Goal: Information Seeking & Learning: Find specific fact

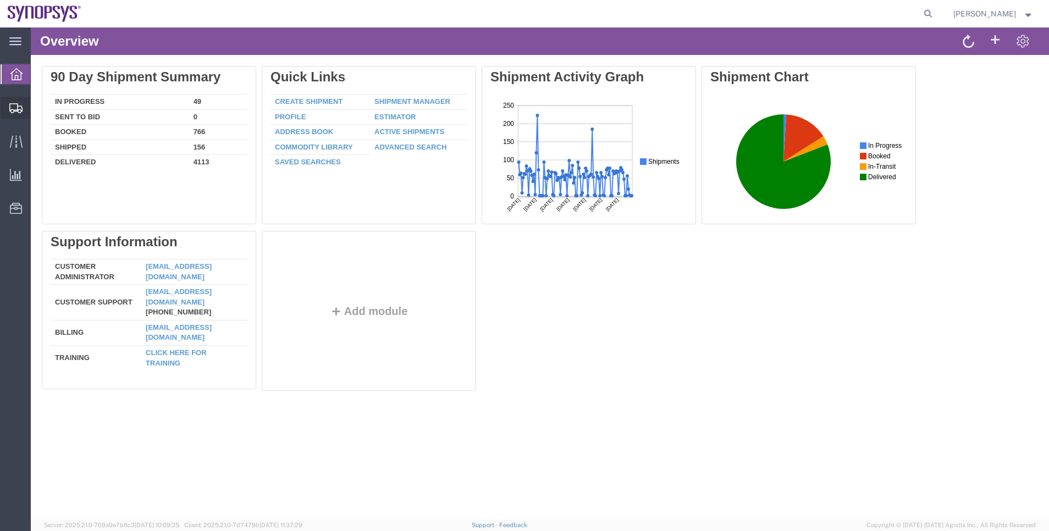
click at [0, 0] on span "Shipment Manager" at bounding box center [0, 0] width 0 height 0
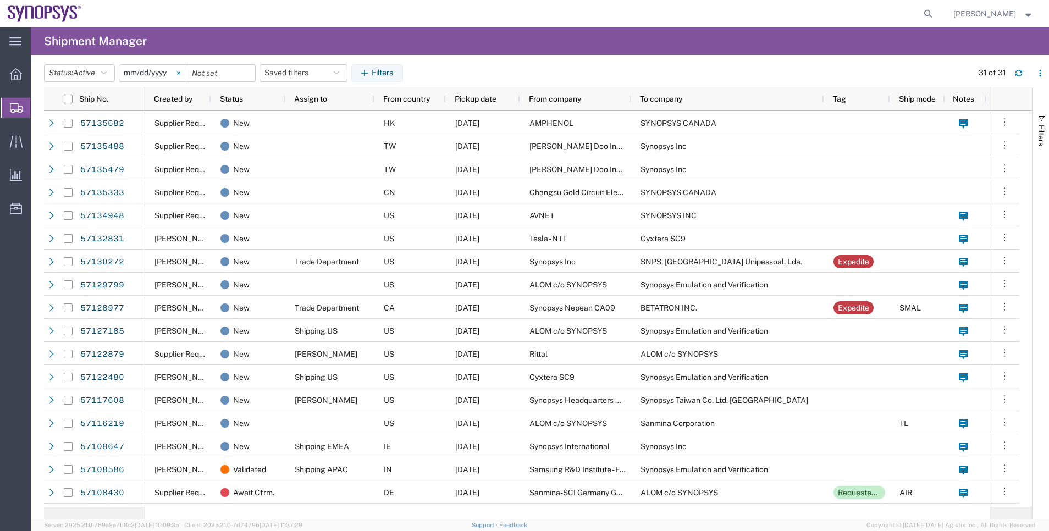
click at [175, 75] on svg-icon at bounding box center [178, 73] width 16 height 16
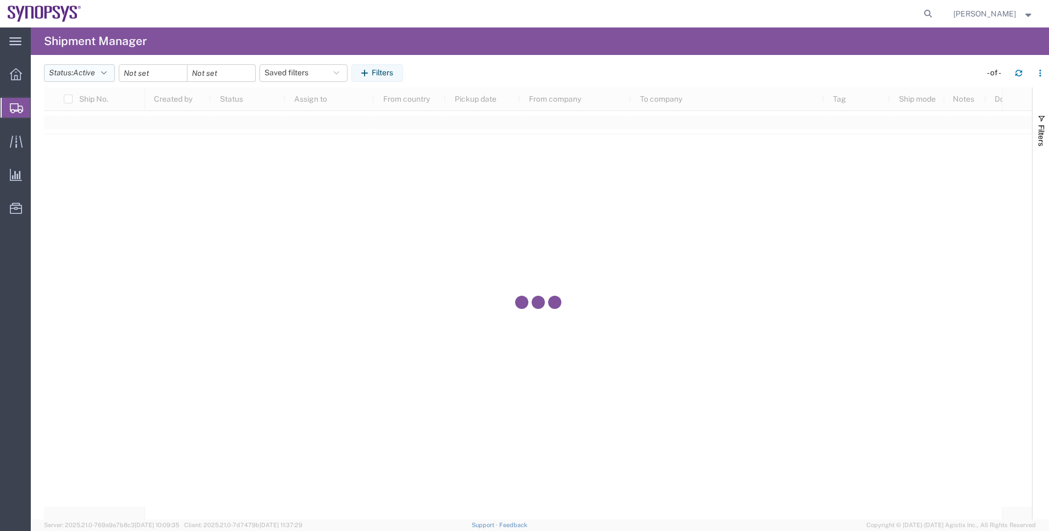
click at [115, 76] on button "Status: Active" at bounding box center [79, 73] width 71 height 18
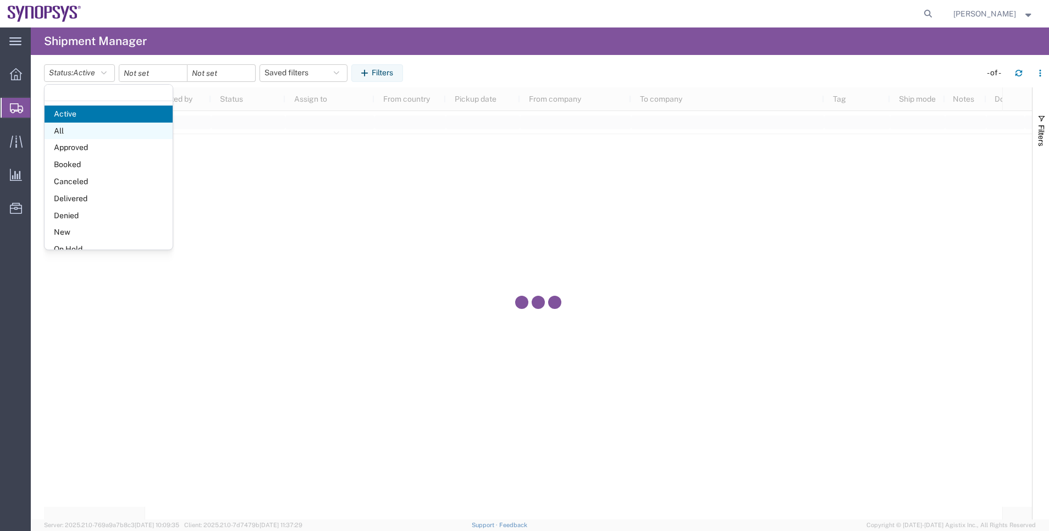
click at [112, 132] on span "All" at bounding box center [109, 131] width 128 height 17
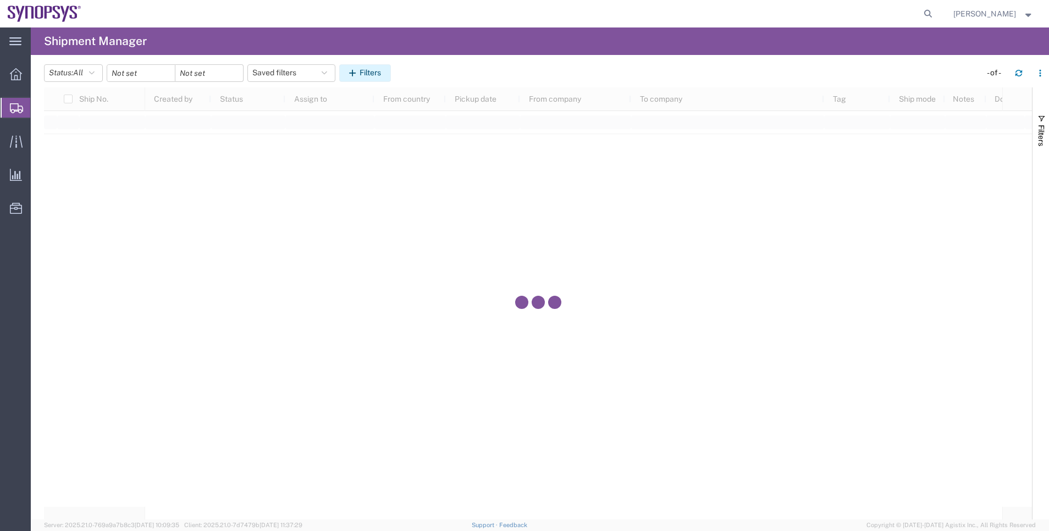
click at [373, 69] on button "Filters" at bounding box center [365, 73] width 52 height 18
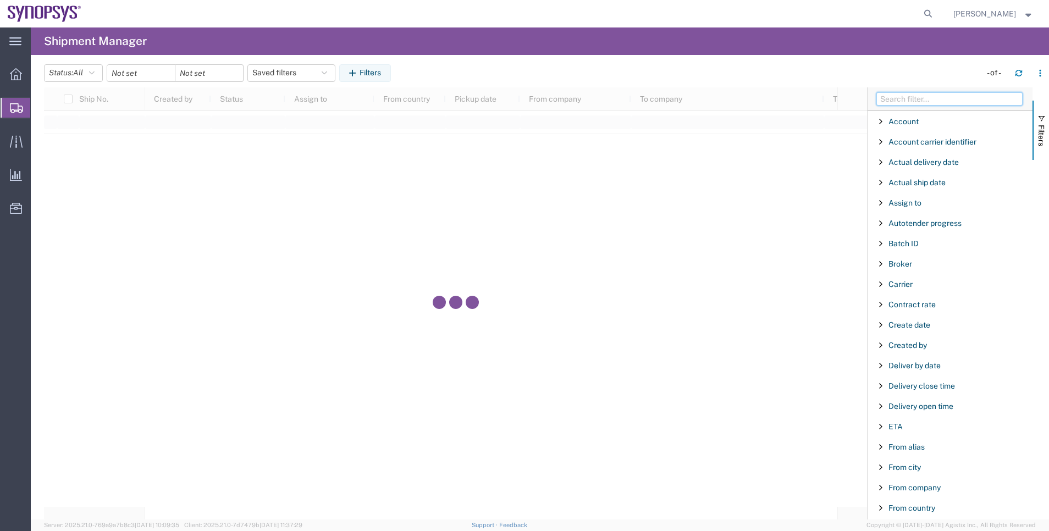
click at [939, 95] on input "Filter Columns Input" at bounding box center [949, 98] width 146 height 13
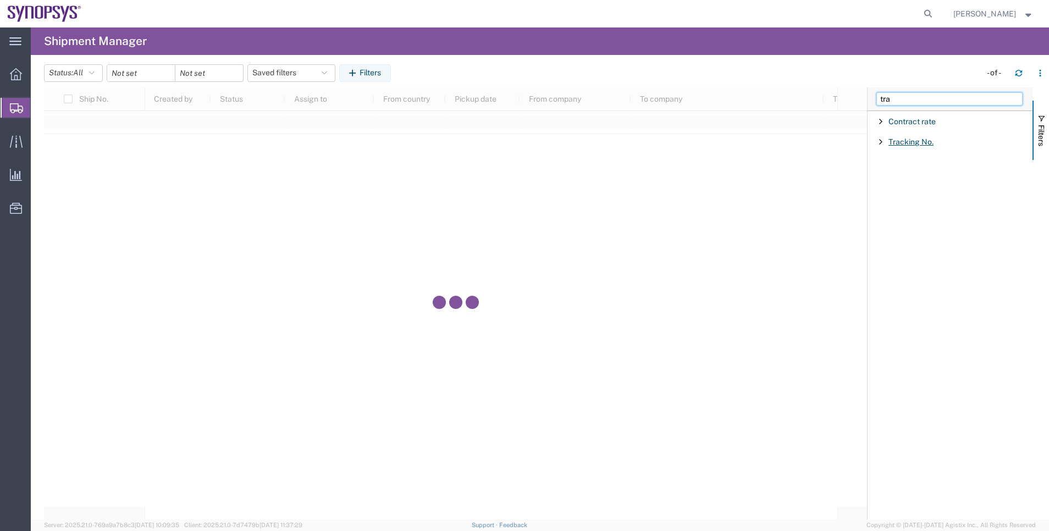
type input "tra"
click at [924, 138] on span "Tracking No." at bounding box center [910, 141] width 45 height 9
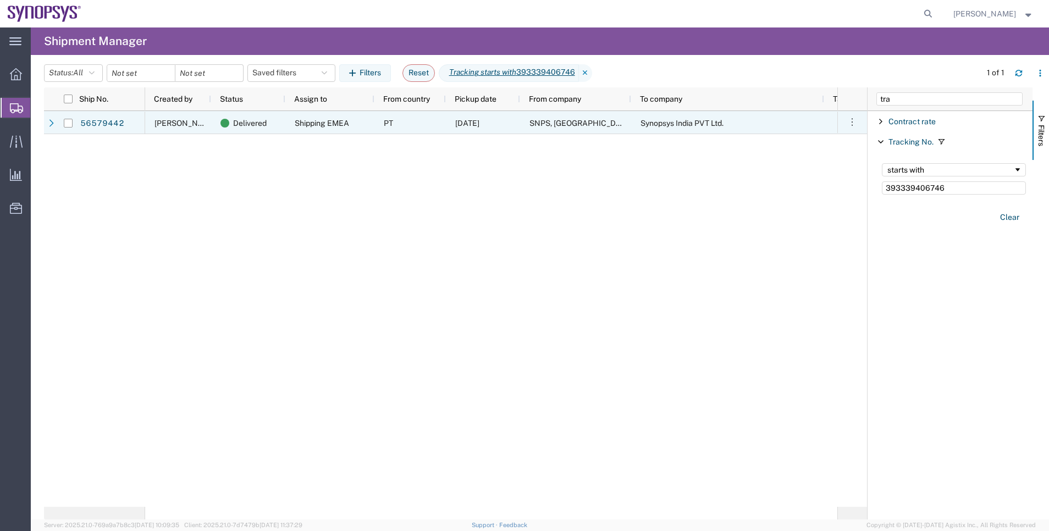
type input "393339406746"
click at [124, 124] on link "56579442" at bounding box center [102, 123] width 45 height 18
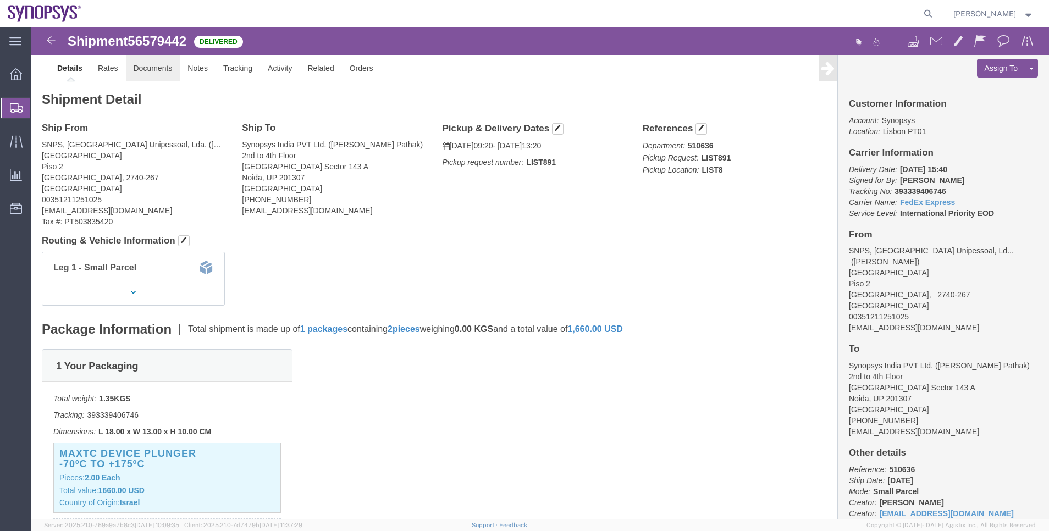
click link "Documents"
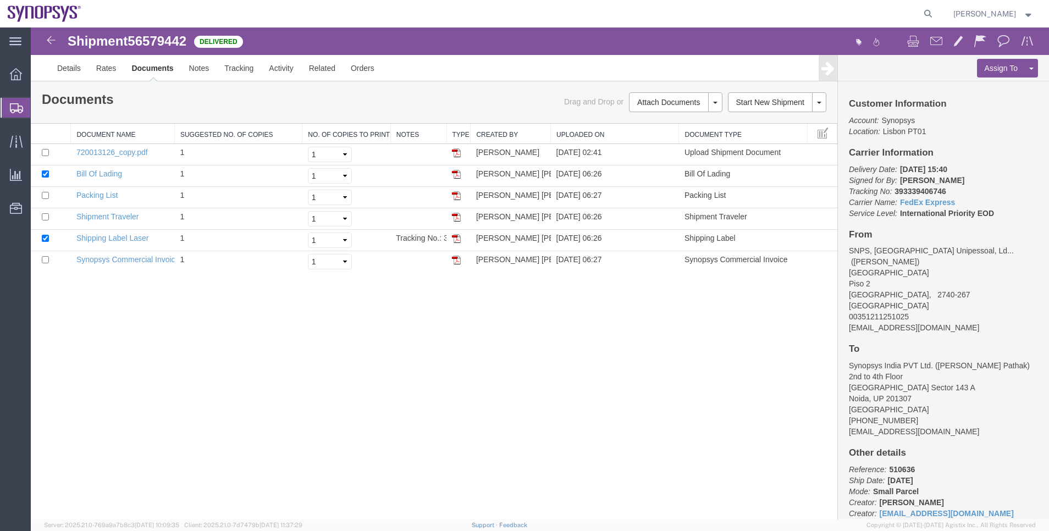
click at [145, 41] on span "56579442" at bounding box center [157, 41] width 59 height 15
copy span "56579442"
click at [54, 40] on img at bounding box center [51, 40] width 13 height 13
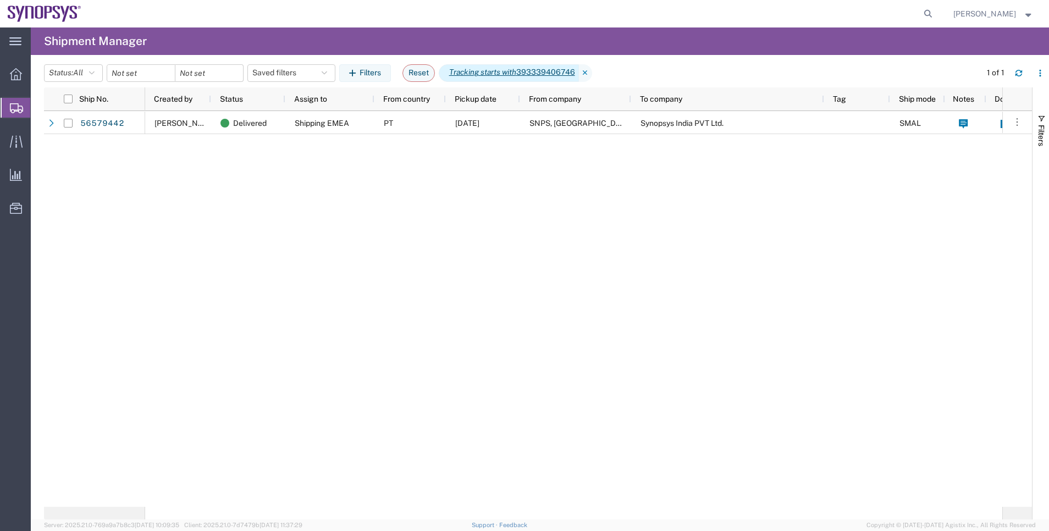
click at [555, 69] on span "Tracking starts with 393339406746" at bounding box center [509, 73] width 140 height 18
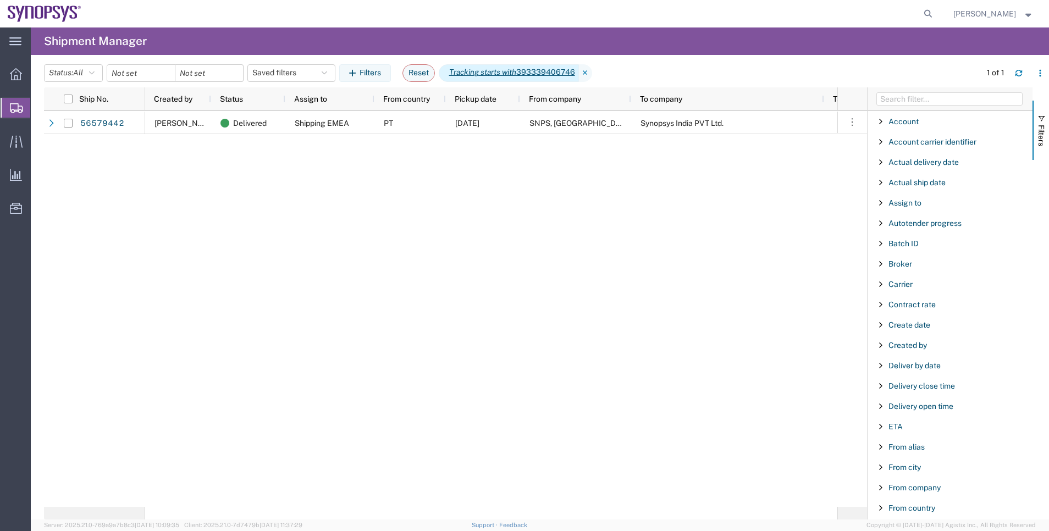
scroll to position [1017, 0]
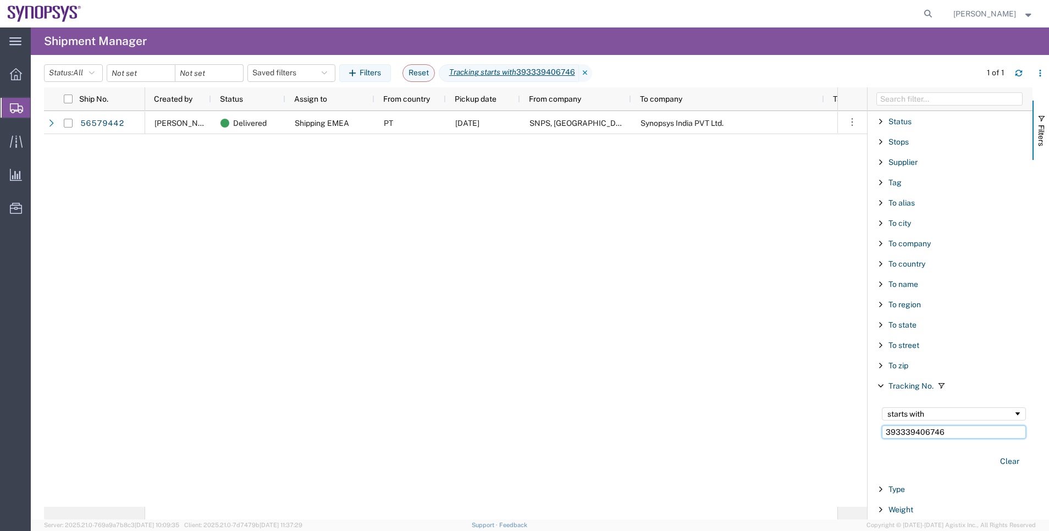
drag, startPoint x: 959, startPoint y: 436, endPoint x: 811, endPoint y: 435, distance: 147.3
click at [811, 435] on div "Ship No. Created by Status Assign to From country Pickup date From company To c…" at bounding box center [546, 303] width 1005 height 432
paste input "536851757"
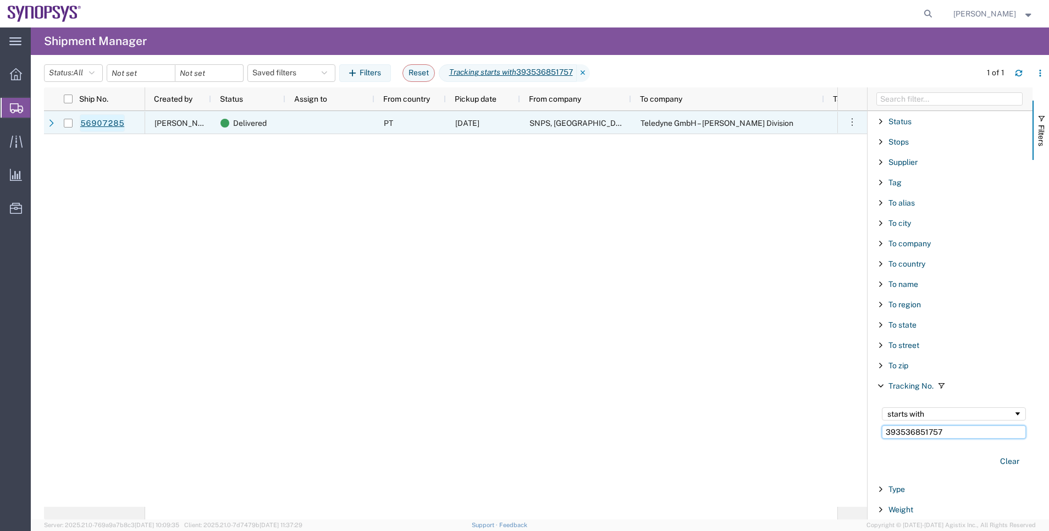
type input "393536851757"
click at [119, 131] on link "56907285" at bounding box center [102, 123] width 45 height 18
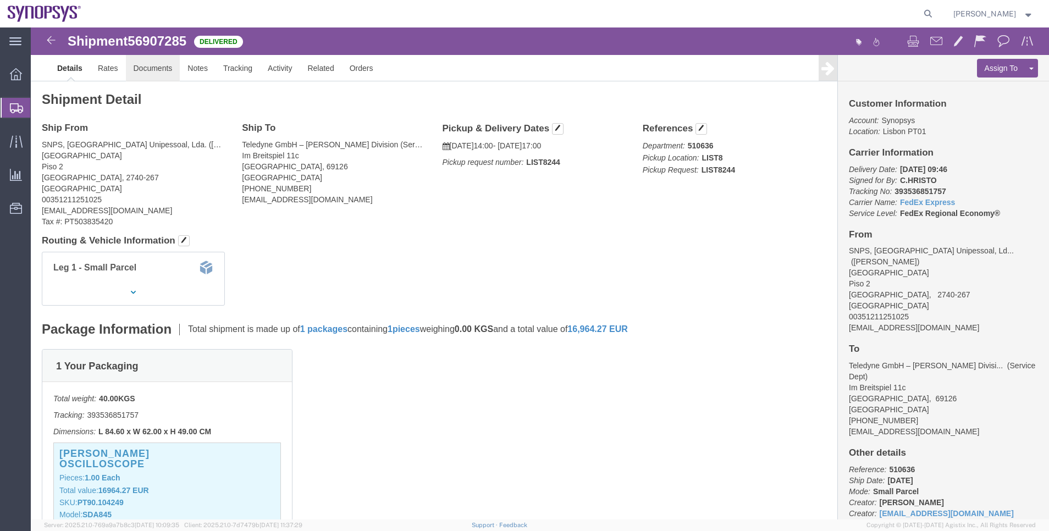
click link "Documents"
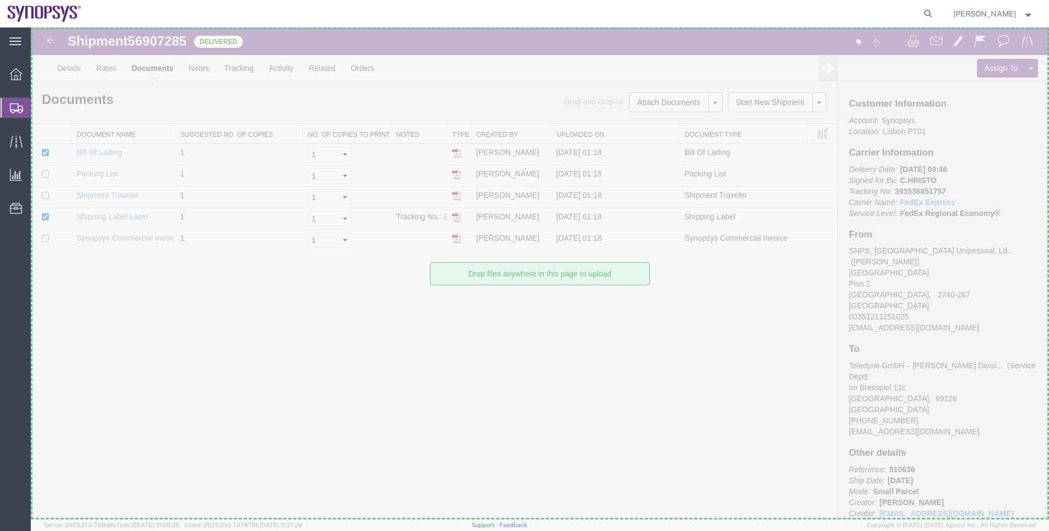
click at [31, 27] on div at bounding box center [31, 27] width 0 height 0
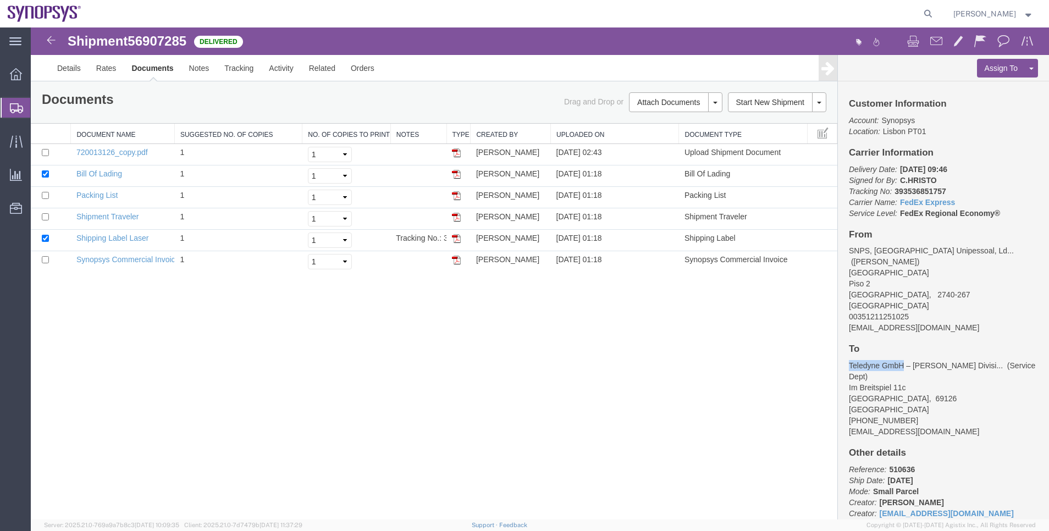
drag, startPoint x: 850, startPoint y: 354, endPoint x: 902, endPoint y: 356, distance: 52.8
click at [902, 360] on address "Teledyne GmbH – [PERSON_NAME] Divisi... (Service Dept) [STREET_ADDRESS] [PHONE_…" at bounding box center [943, 398] width 189 height 77
copy address "Teledyne GmbH"
click at [167, 45] on span "56907285" at bounding box center [157, 41] width 59 height 15
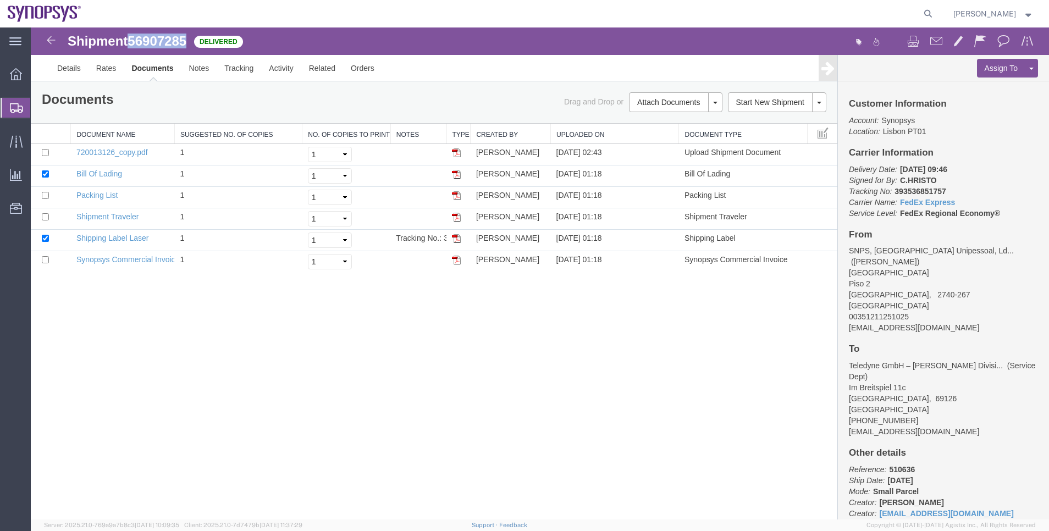
copy span "56907285"
click at [53, 35] on img at bounding box center [51, 40] width 13 height 13
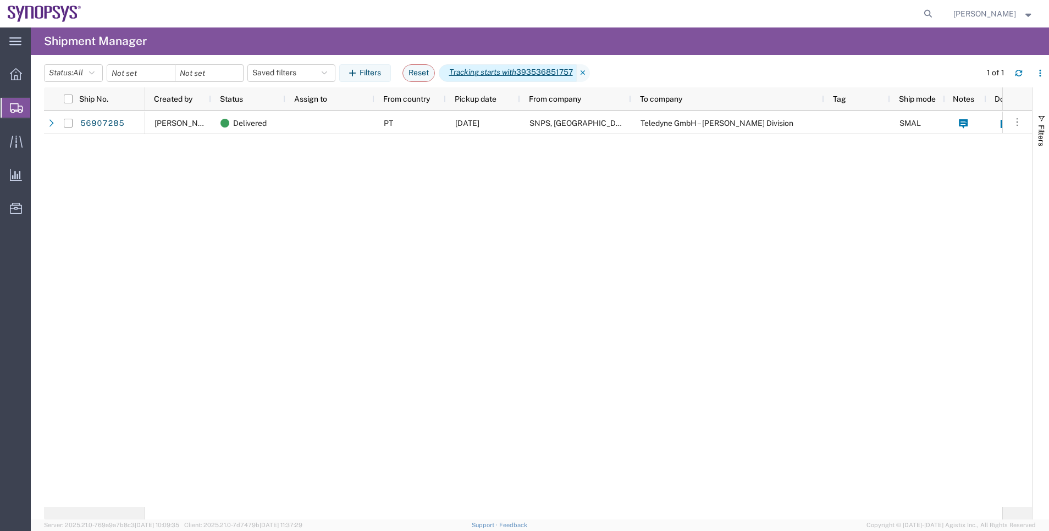
click at [539, 69] on span "Tracking starts with 393536851757" at bounding box center [508, 73] width 138 height 18
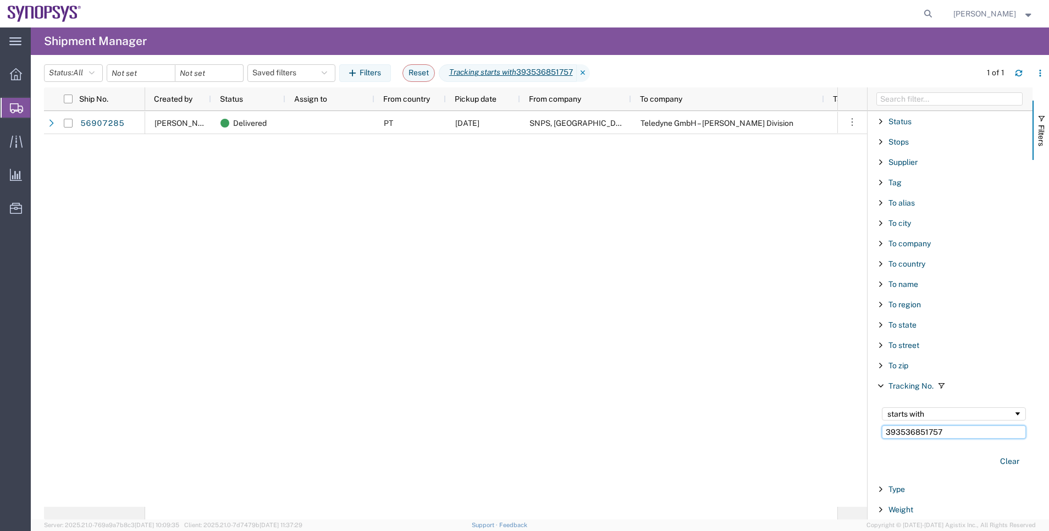
drag, startPoint x: 945, startPoint y: 431, endPoint x: 843, endPoint y: 429, distance: 101.7
click at [843, 429] on div "Ship No. Created by Status Assign to From country Pickup date From company To c…" at bounding box center [546, 303] width 1005 height 432
paste input "43908166"
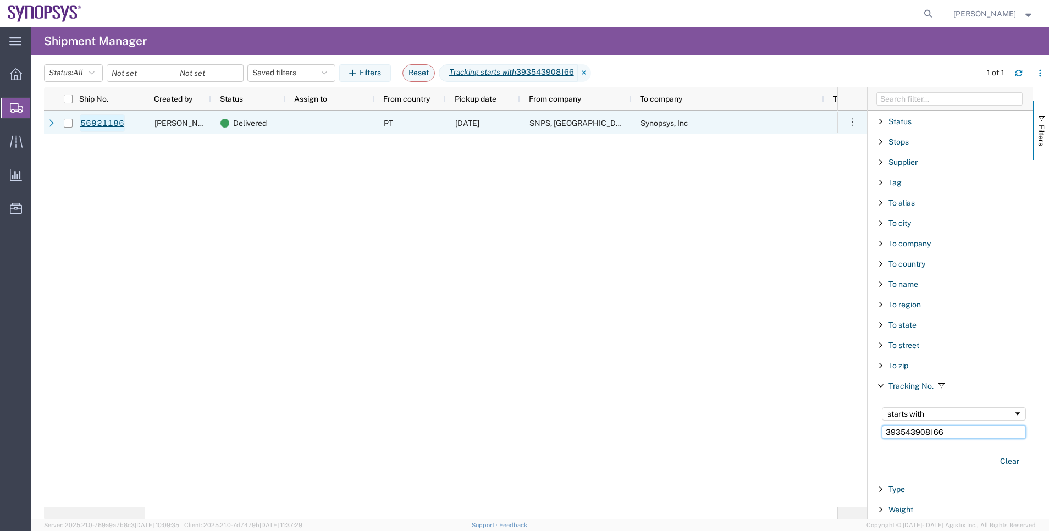
type input "393543908166"
click at [101, 123] on link "56921186" at bounding box center [102, 123] width 45 height 18
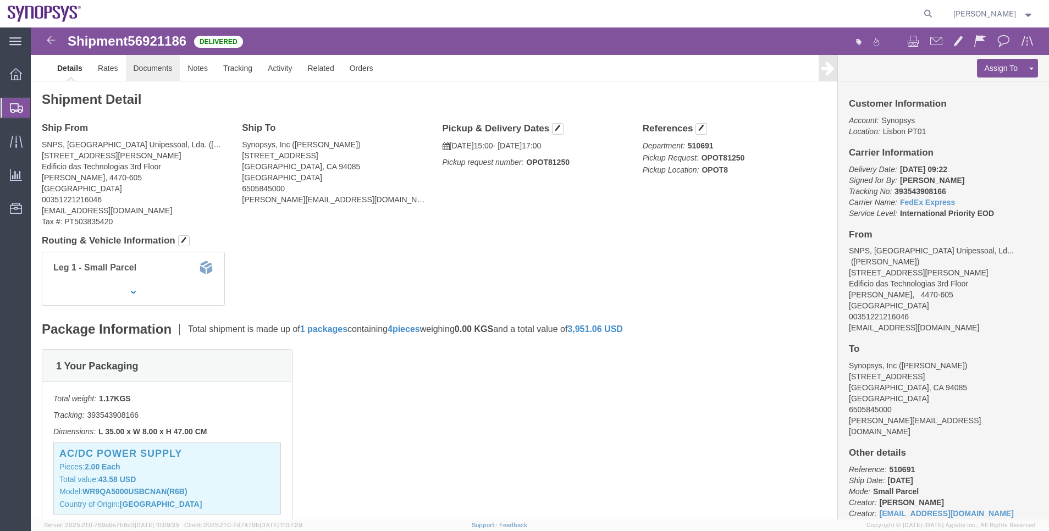
click link "Documents"
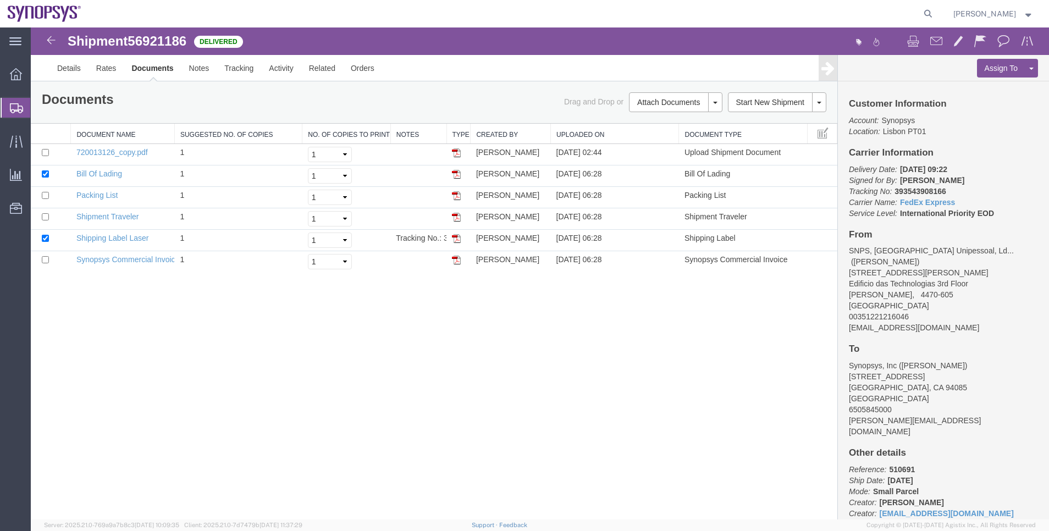
click at [141, 47] on span "56921186" at bounding box center [157, 41] width 59 height 15
copy span "56921186"
click at [59, 46] on link at bounding box center [51, 40] width 22 height 22
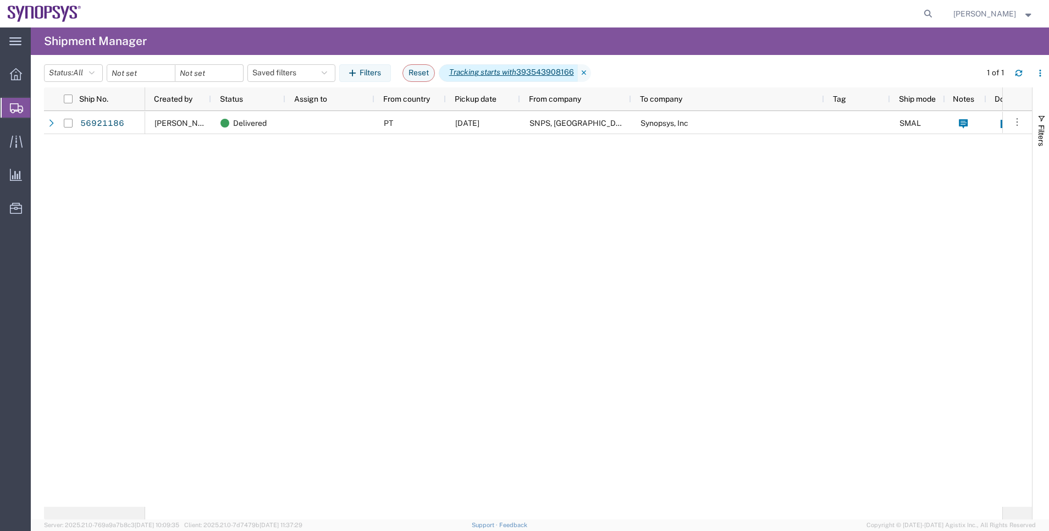
click at [497, 70] on icon "Tracking starts with" at bounding box center [482, 73] width 67 height 12
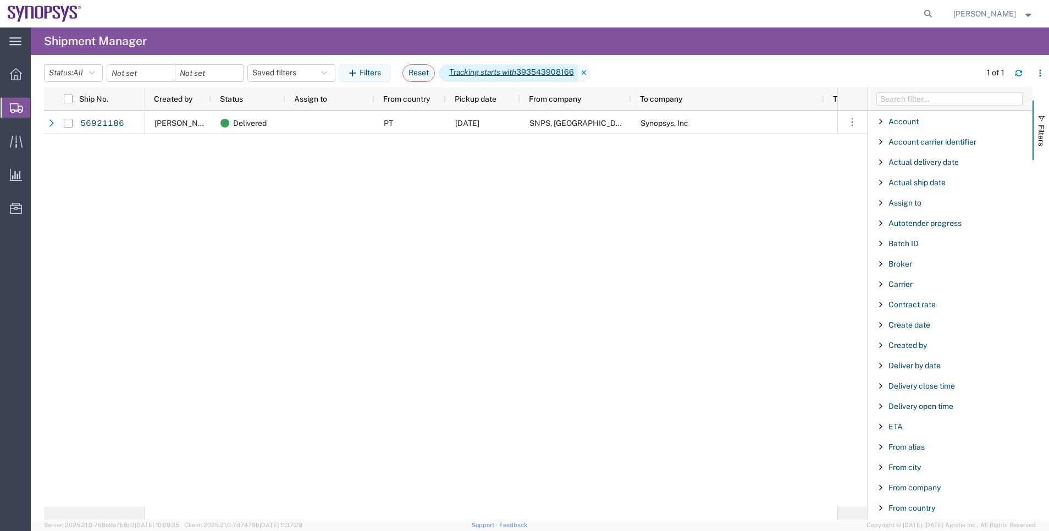
scroll to position [1017, 0]
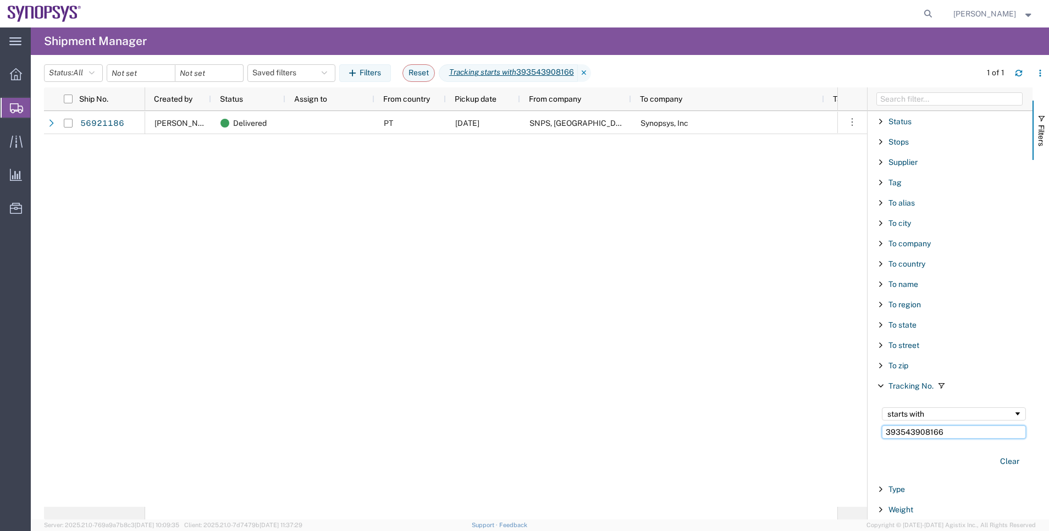
drag, startPoint x: 959, startPoint y: 427, endPoint x: 837, endPoint y: 436, distance: 121.9
click at [837, 436] on div "Ship No. Created by Status Assign to From country Pickup date From company To c…" at bounding box center [546, 303] width 1005 height 432
paste input "619665140"
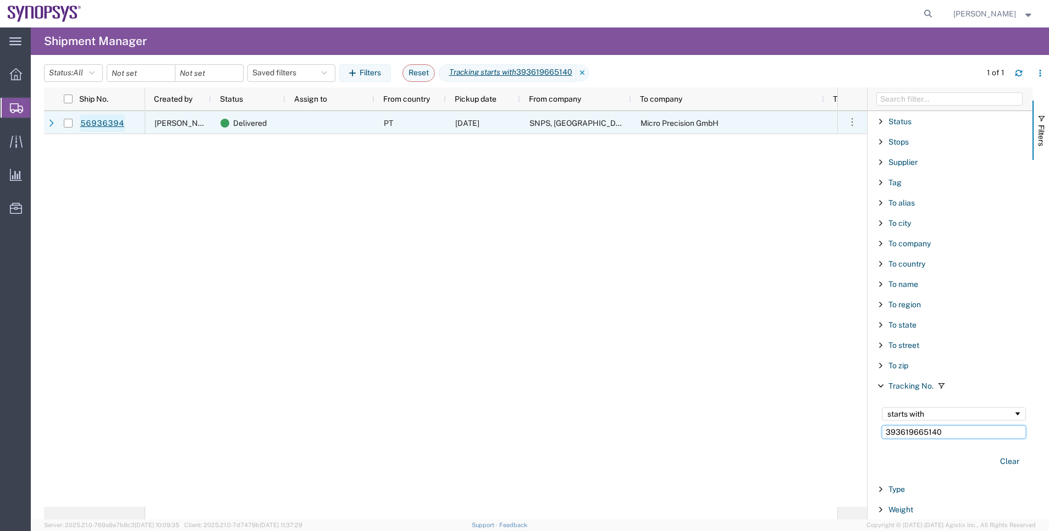
type input "393619665140"
click at [100, 128] on link "56936394" at bounding box center [102, 123] width 45 height 18
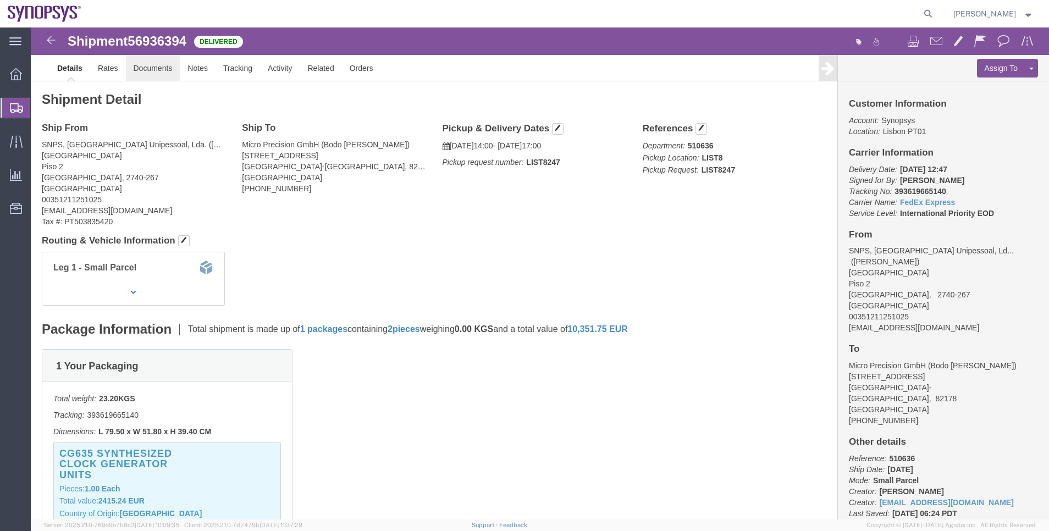
click link "Documents"
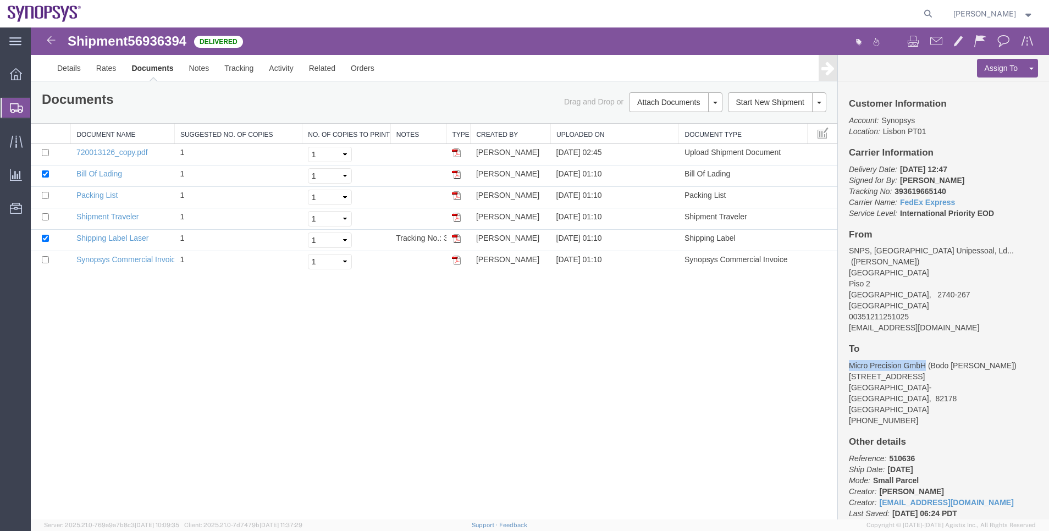
drag, startPoint x: 846, startPoint y: 357, endPoint x: 925, endPoint y: 356, distance: 78.6
click at [925, 356] on div "Customer Information Account: Synopsys Location: [GEOGRAPHIC_DATA] PT01 Carrier…" at bounding box center [943, 300] width 211 height 438
copy address "Micro Precision GmbH"
click at [927, 189] on b "393619665140" at bounding box center [919, 191] width 51 height 9
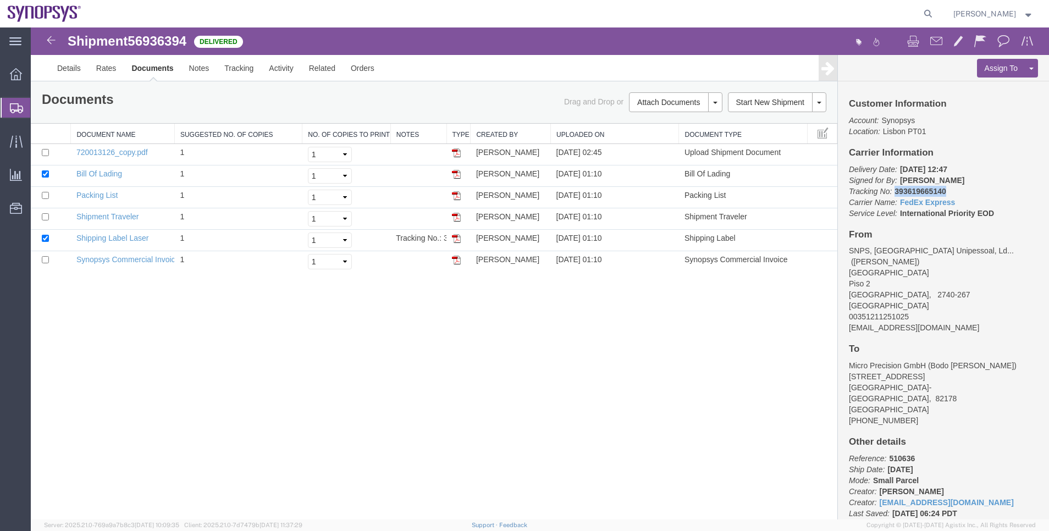
copy b "393619665140"
click at [151, 45] on span "56936394" at bounding box center [157, 41] width 59 height 15
copy span "56936394"
click at [49, 46] on img at bounding box center [51, 40] width 13 height 13
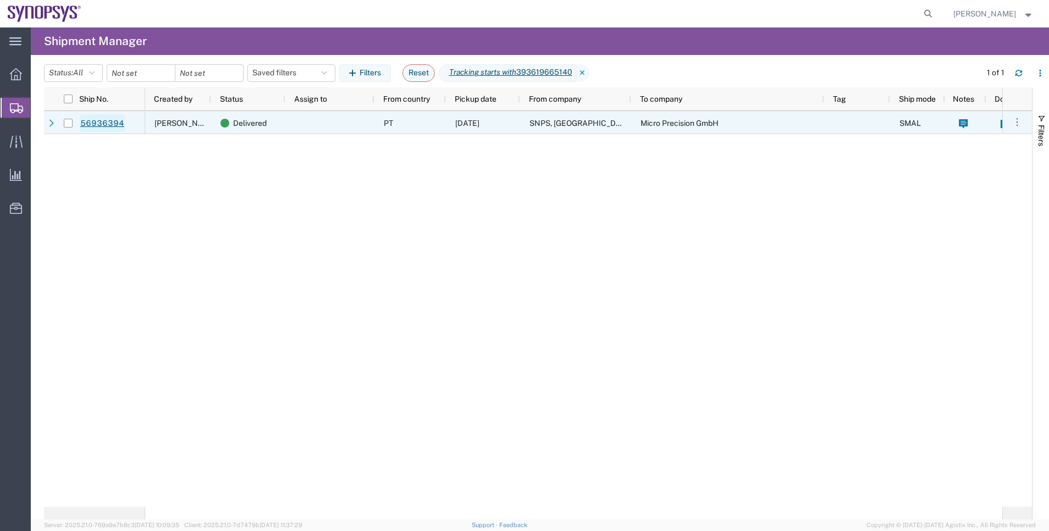
click at [114, 118] on link "56936394" at bounding box center [102, 123] width 45 height 18
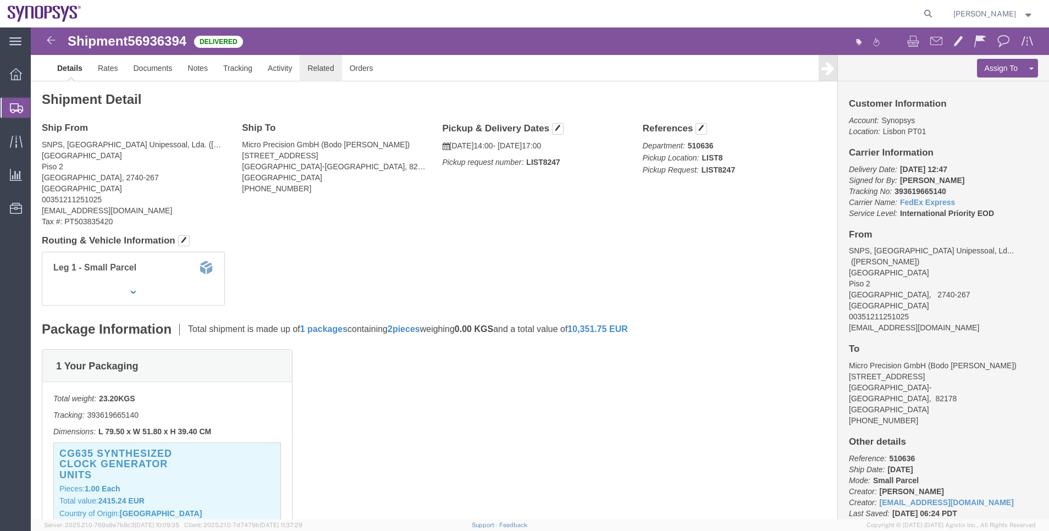
click link "Related"
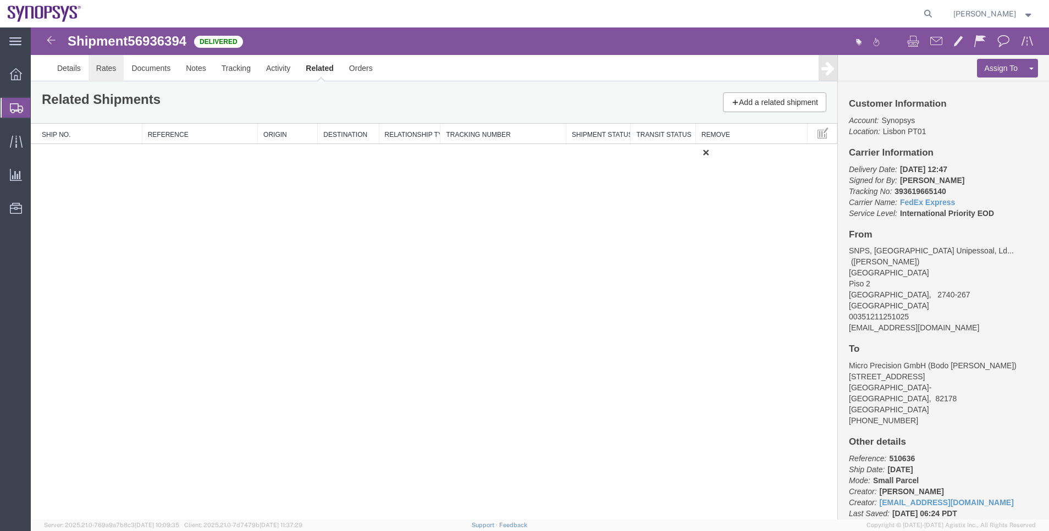
click at [103, 73] on link "Rates" at bounding box center [106, 68] width 36 height 26
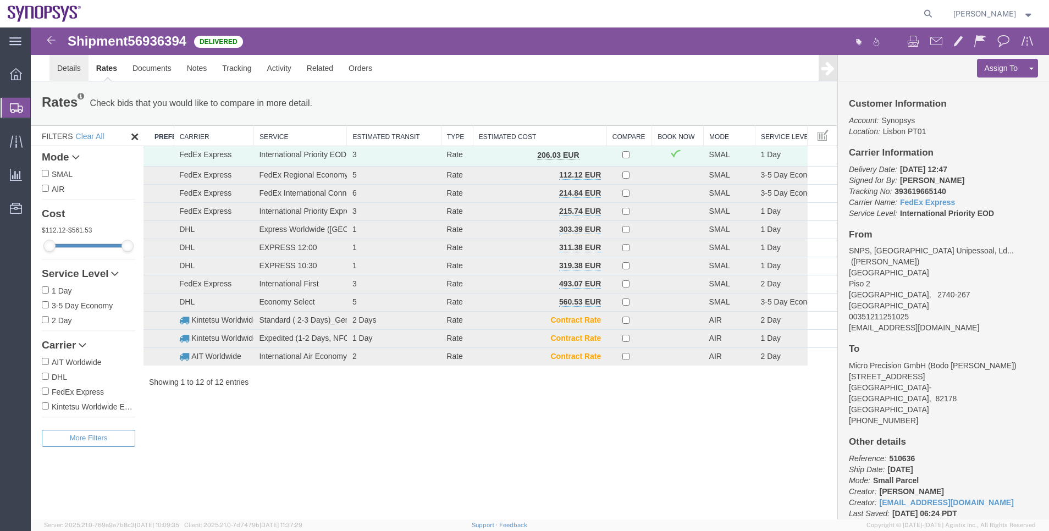
click at [80, 71] on link "Details" at bounding box center [68, 68] width 39 height 26
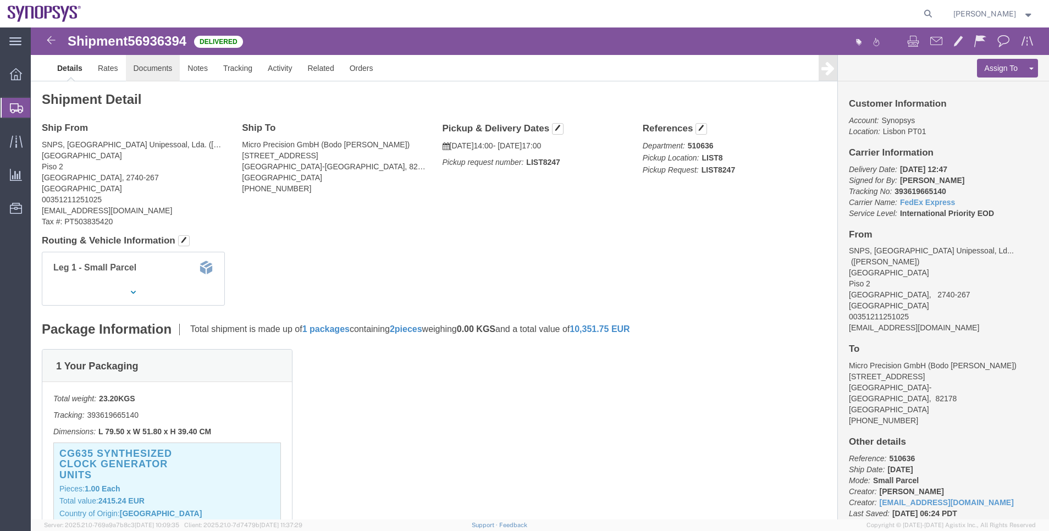
click link "Documents"
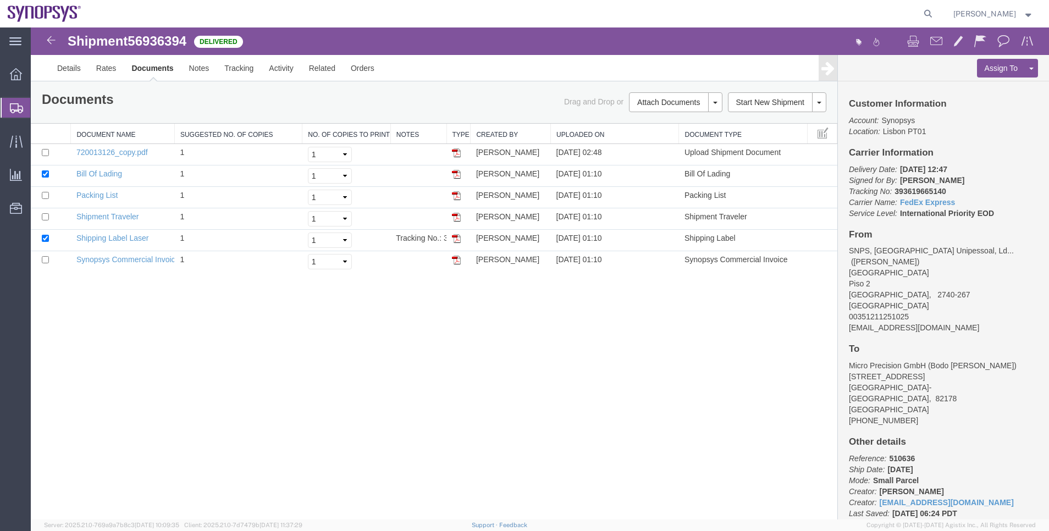
click at [915, 191] on b "393619665140" at bounding box center [919, 191] width 51 height 9
copy b "393619665140"
click at [51, 41] on img at bounding box center [51, 40] width 13 height 13
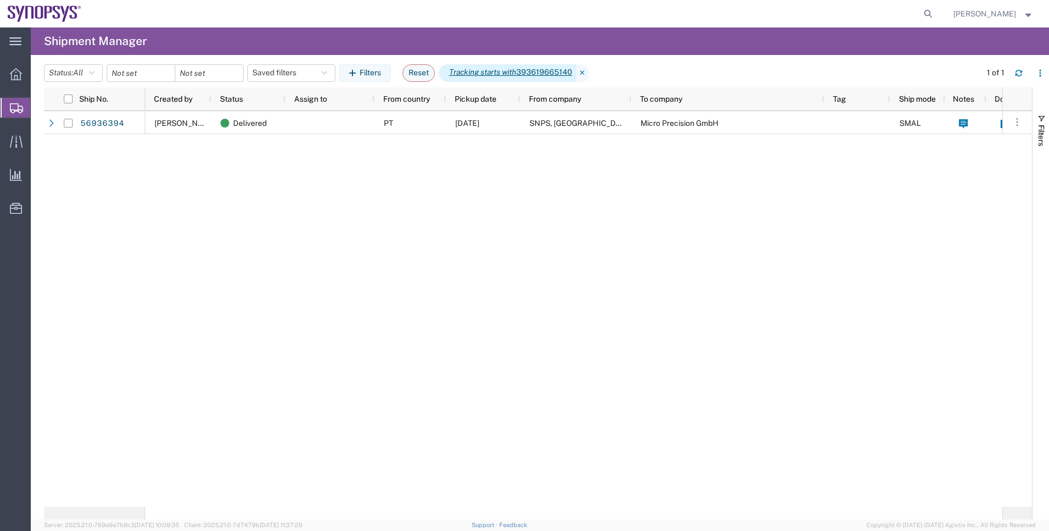
click at [539, 70] on span "Tracking starts with 393619665140" at bounding box center [507, 73] width 137 height 18
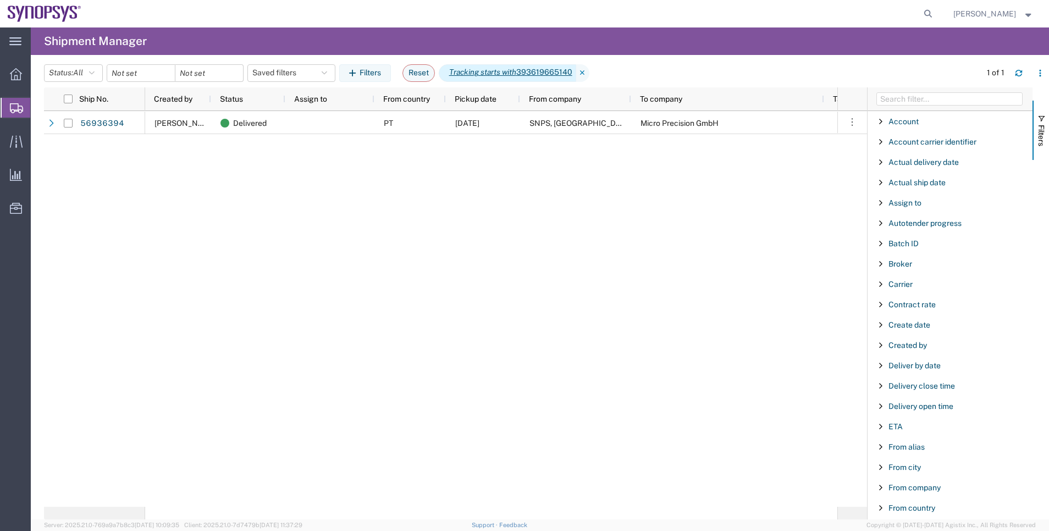
scroll to position [1017, 0]
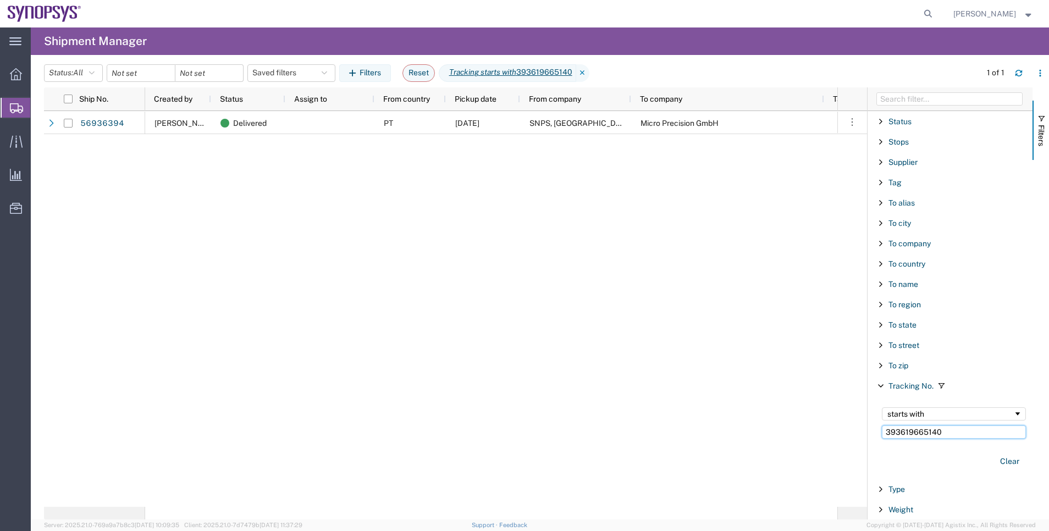
drag, startPoint x: 954, startPoint y: 434, endPoint x: 811, endPoint y: 434, distance: 143.5
click at [811, 434] on div "Ship No. Created by Status Assign to From country Pickup date From company To c…" at bounding box center [546, 303] width 1005 height 432
paste input "884751337217"
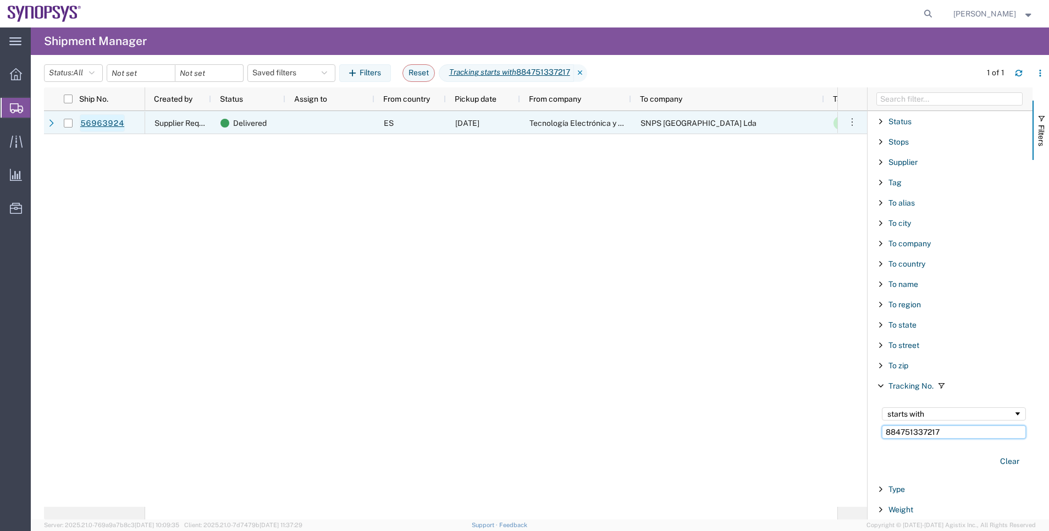
type input "884751337217"
click at [116, 122] on link "56963924" at bounding box center [102, 123] width 45 height 18
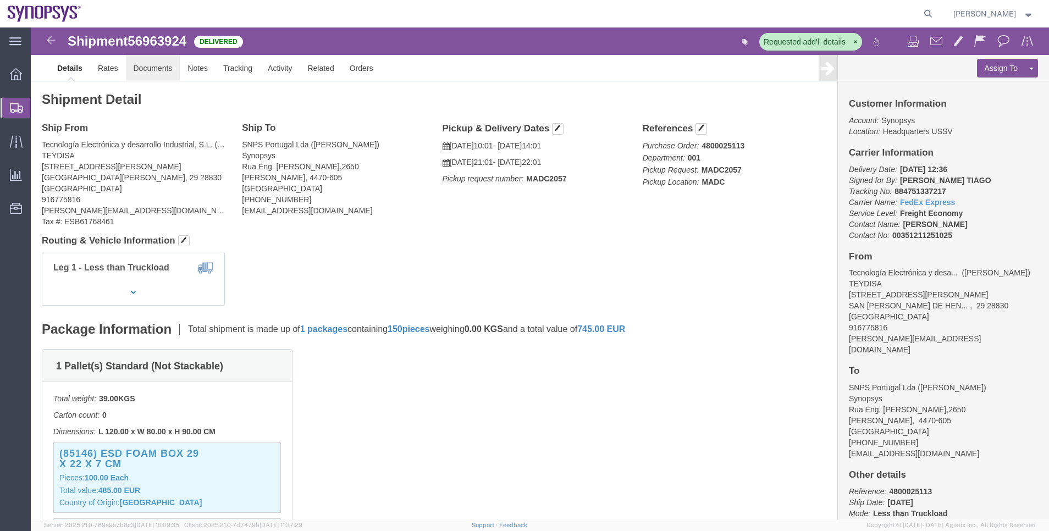
click link "Documents"
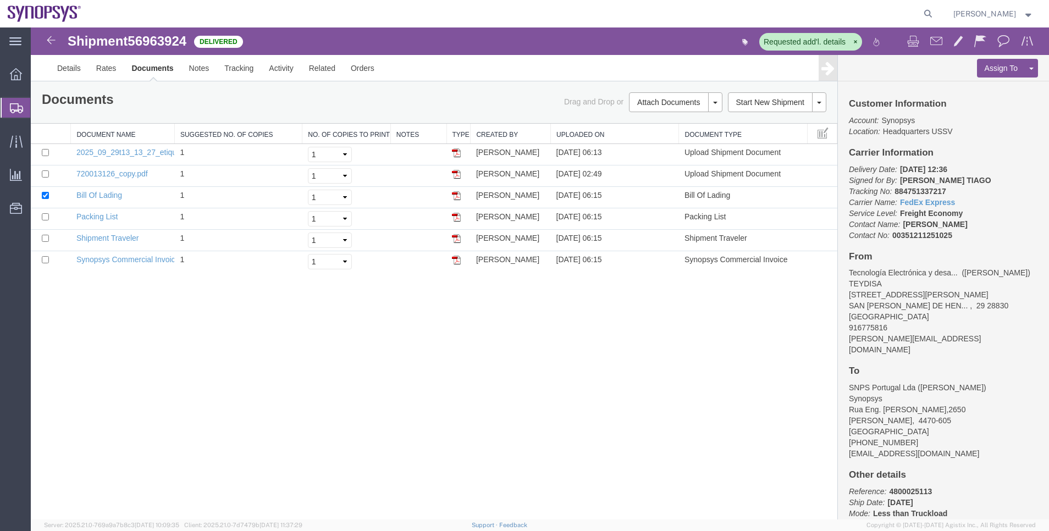
click at [873, 294] on address "Tecnología Electrónica y desa... ([PERSON_NAME]) TEYDISA [STREET_ADDRESS][PERSO…" at bounding box center [943, 311] width 189 height 88
drag, startPoint x: 850, startPoint y: 285, endPoint x: 884, endPoint y: 281, distance: 34.3
click at [884, 281] on address "Tecnología Electrónica y desa... ([PERSON_NAME]) TEYDISA [STREET_ADDRESS][PERSO…" at bounding box center [943, 311] width 189 height 88
copy address "TEYDISA"
click at [137, 43] on span "56963924" at bounding box center [157, 41] width 59 height 15
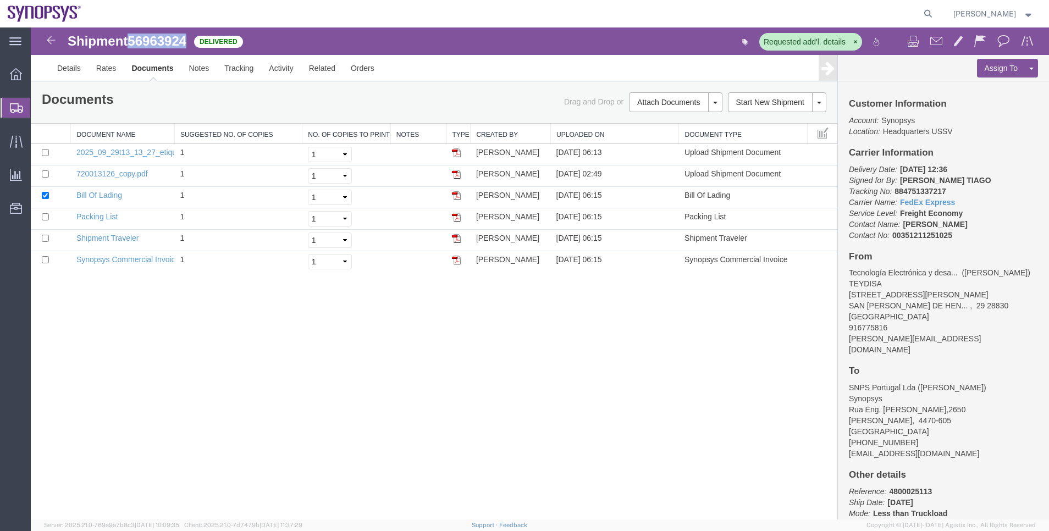
click at [137, 43] on span "56963924" at bounding box center [157, 41] width 59 height 15
copy span "56963924"
